Goal: Task Accomplishment & Management: Use online tool/utility

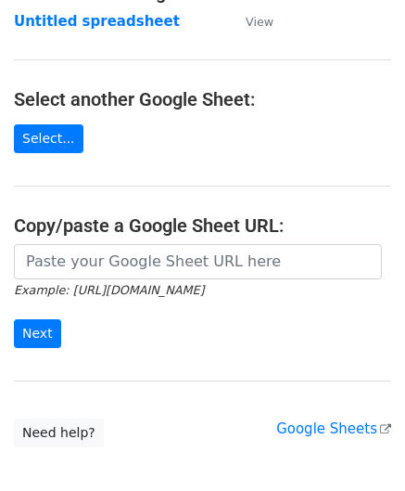
scroll to position [186, 0]
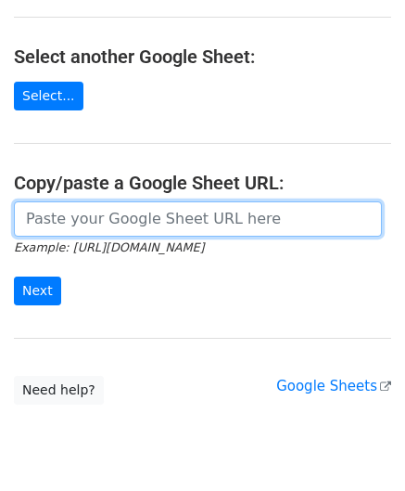
click at [111, 220] on input "url" at bounding box center [198, 218] width 368 height 35
paste input "[URL][DOMAIN_NAME]"
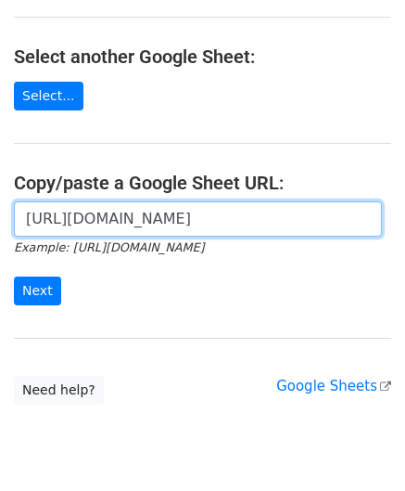
scroll to position [0, 433]
type input "[URL][DOMAIN_NAME]"
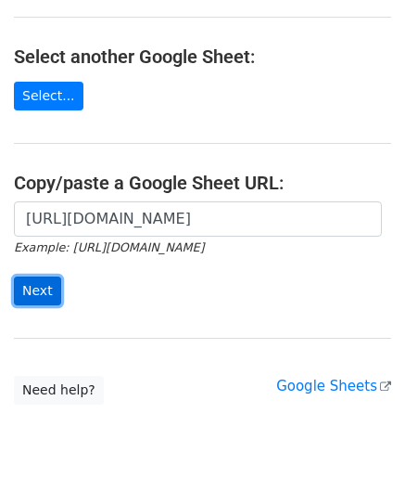
click at [41, 287] on input "Next" at bounding box center [37, 290] width 47 height 29
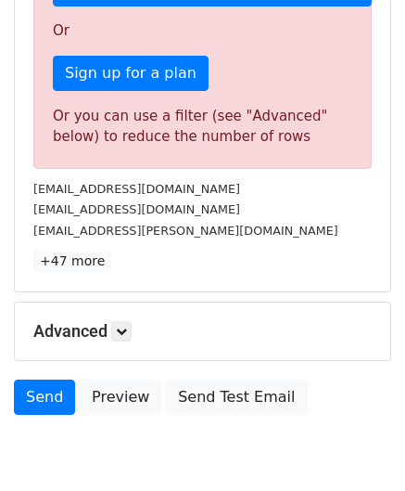
scroll to position [626, 0]
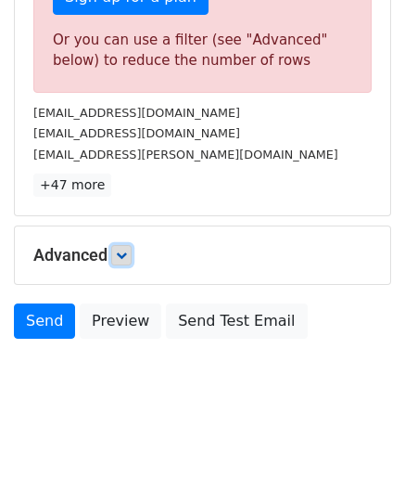
click at [127, 250] on icon at bounding box center [121, 255] width 11 height 11
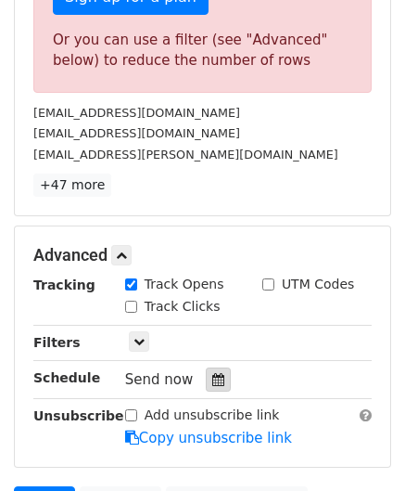
click at [213, 373] on icon at bounding box center [218, 379] width 12 height 13
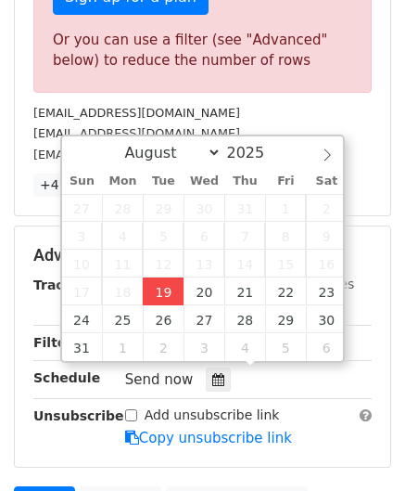
type input "2025-08-19 12:00"
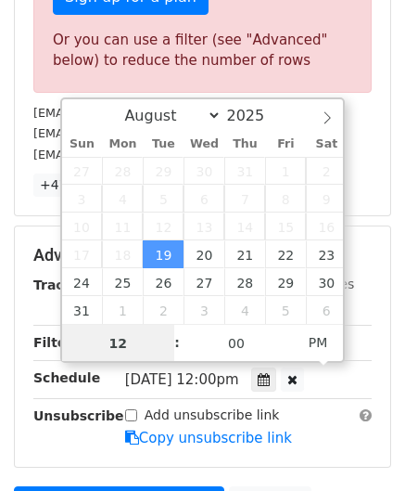
paste input "3"
type input "3"
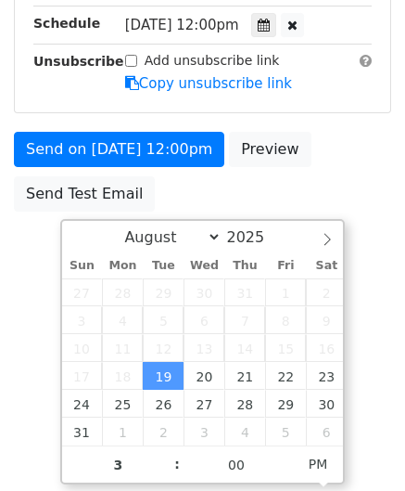
type input "2025-08-19 15:00"
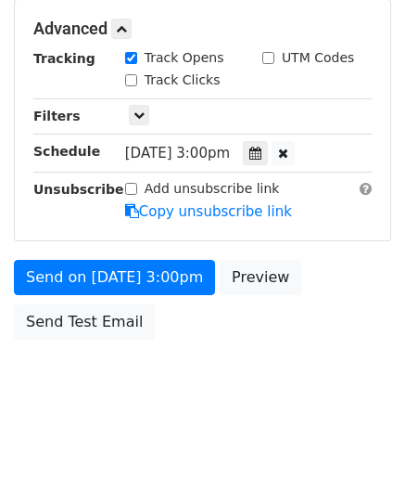
scroll to position [851, 0]
